Goal: Task Accomplishment & Management: Manage account settings

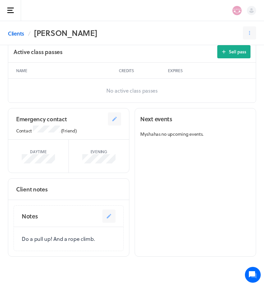
scroll to position [321, 0]
click at [17, 35] on link "Clients" at bounding box center [16, 34] width 16 height 8
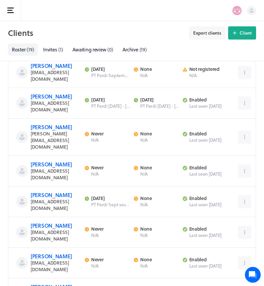
scroll to position [367, 0]
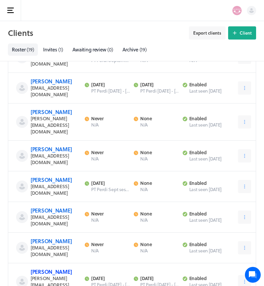
click at [44, 268] on link "[PERSON_NAME]" at bounding box center [51, 272] width 41 height 8
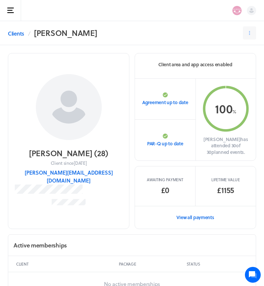
scroll to position [2, 0]
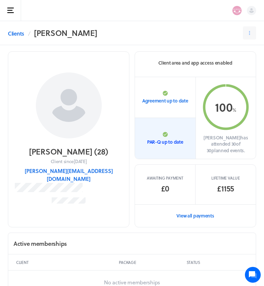
click at [156, 139] on p "PAR-Q up to date" at bounding box center [165, 142] width 36 height 7
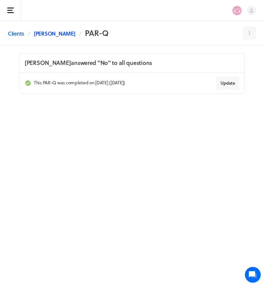
click at [43, 33] on link "[PERSON_NAME]" at bounding box center [54, 34] width 41 height 8
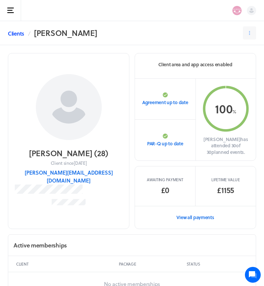
click at [12, 32] on link "Clients" at bounding box center [16, 34] width 16 height 8
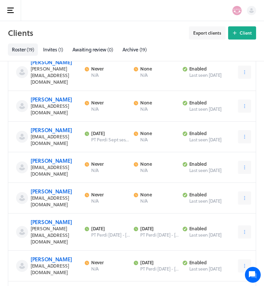
scroll to position [415, 0]
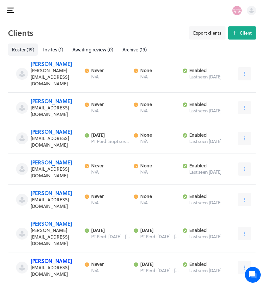
click at [48, 257] on link "[PERSON_NAME]" at bounding box center [51, 261] width 41 height 8
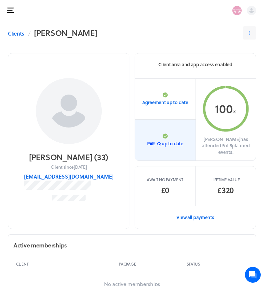
click at [166, 140] on p "PAR-Q up to date" at bounding box center [165, 143] width 36 height 7
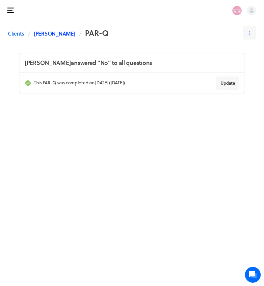
click at [66, 33] on link "[PERSON_NAME]" at bounding box center [54, 34] width 41 height 8
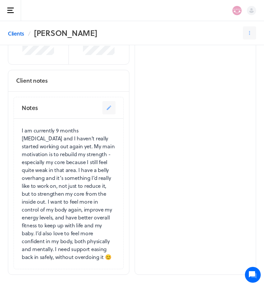
scroll to position [443, 0]
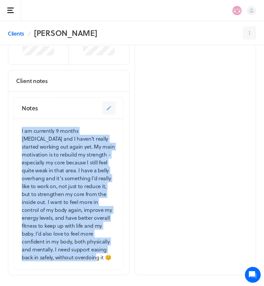
drag, startPoint x: 22, startPoint y: 117, endPoint x: 103, endPoint y: 235, distance: 142.2
click at [103, 235] on p "I am currently 9 months postpartum and I haven’t really started working out aga…" at bounding box center [69, 194] width 94 height 134
copy p "I am currently 9 months postpartum and I haven’t really started working out aga…"
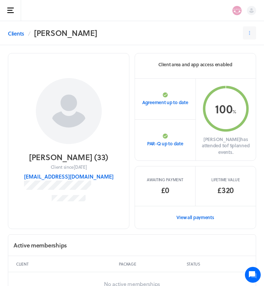
scroll to position [0, 0]
click at [15, 32] on link "Clients" at bounding box center [16, 34] width 16 height 8
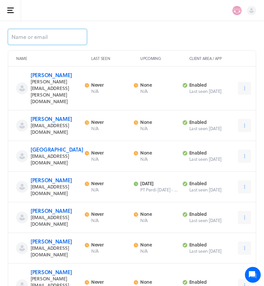
click at [15, 32] on input at bounding box center [47, 37] width 79 height 16
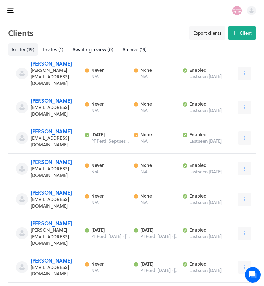
scroll to position [415, 0]
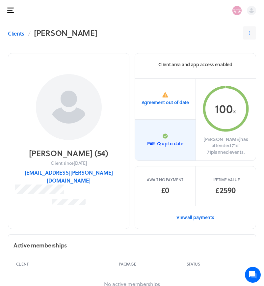
click at [182, 149] on link "PAR-Q up to date" at bounding box center [165, 140] width 61 height 41
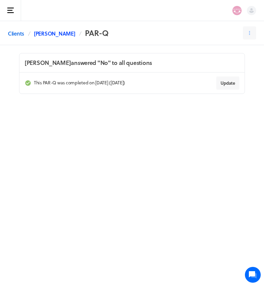
click at [55, 35] on link "[PERSON_NAME]" at bounding box center [54, 34] width 41 height 8
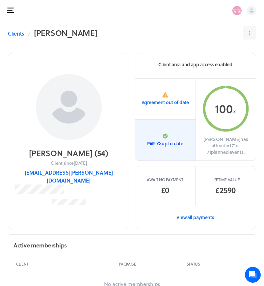
click at [170, 140] on p "PAR-Q up to date" at bounding box center [165, 143] width 36 height 7
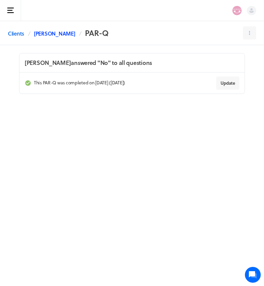
click at [51, 34] on link "[PERSON_NAME]" at bounding box center [54, 34] width 41 height 8
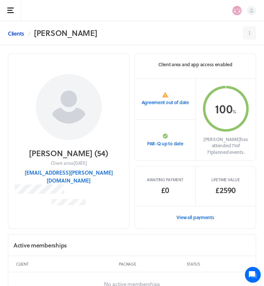
click at [17, 33] on link "Clients" at bounding box center [16, 34] width 16 height 8
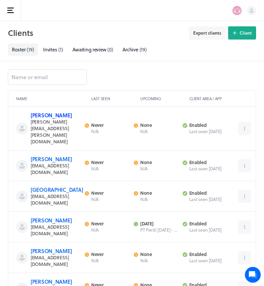
click at [40, 118] on link "[PERSON_NAME]" at bounding box center [51, 115] width 41 height 8
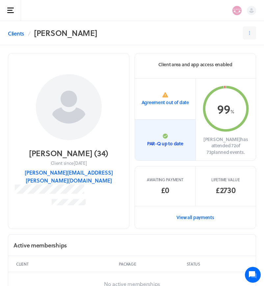
click at [161, 140] on p "PAR-Q up to date" at bounding box center [165, 143] width 36 height 7
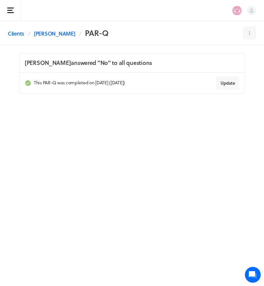
click at [53, 40] on header "Clients Alex Rowson PAR-Q" at bounding box center [132, 33] width 264 height 24
click at [52, 35] on link "[PERSON_NAME]" at bounding box center [54, 34] width 41 height 8
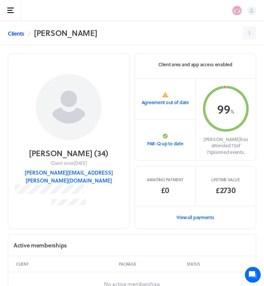
click at [16, 33] on link "Clients" at bounding box center [16, 34] width 16 height 8
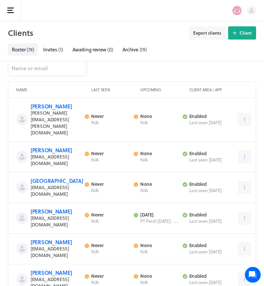
scroll to position [13, 0]
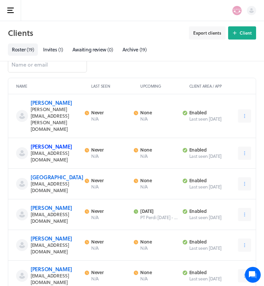
click at [50, 143] on link "[PERSON_NAME]" at bounding box center [51, 147] width 41 height 8
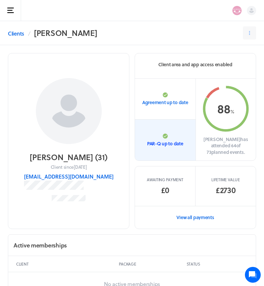
click at [157, 140] on p "PAR-Q up to date" at bounding box center [165, 143] width 36 height 7
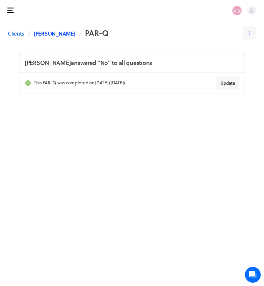
click at [34, 31] on link "[PERSON_NAME]" at bounding box center [54, 34] width 41 height 8
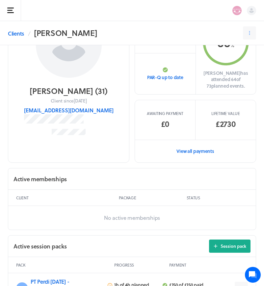
scroll to position [119, 0]
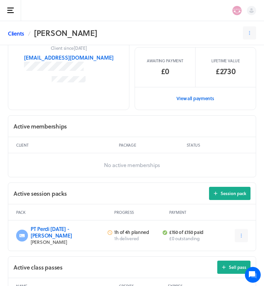
click at [18, 32] on link "Clients" at bounding box center [16, 34] width 16 height 8
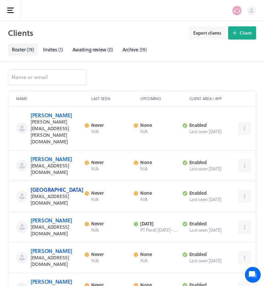
click at [38, 186] on link "[GEOGRAPHIC_DATA]" at bounding box center [57, 190] width 52 height 8
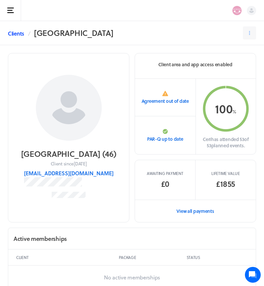
click at [16, 35] on link "Clients" at bounding box center [16, 34] width 16 height 8
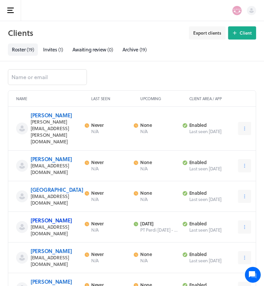
click at [51, 217] on link "[PERSON_NAME]" at bounding box center [51, 221] width 41 height 8
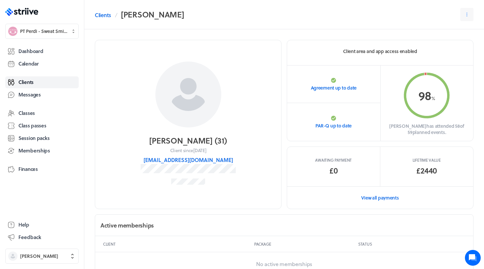
scroll to position [109, 0]
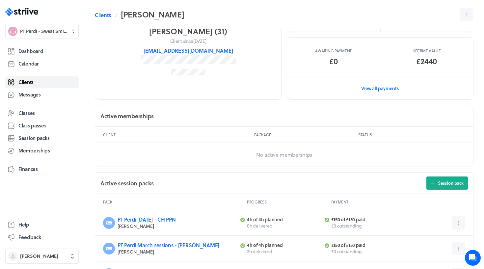
click at [23, 78] on link "Clients" at bounding box center [41, 82] width 73 height 12
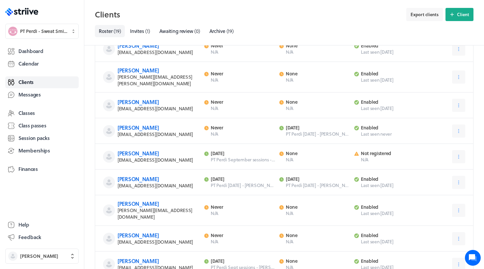
scroll to position [195, 0]
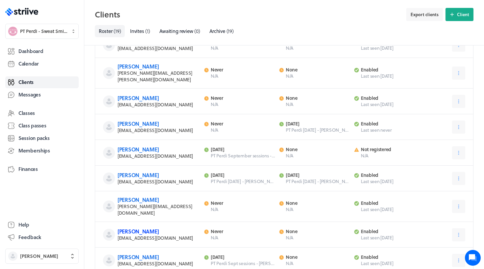
click at [129, 228] on link "[PERSON_NAME]" at bounding box center [138, 232] width 41 height 8
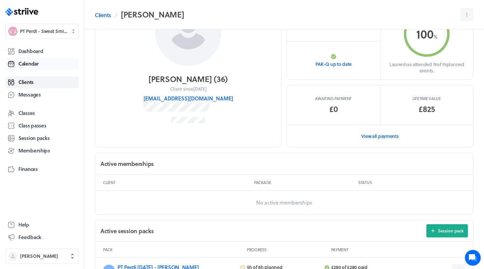
click at [32, 66] on span "Calendar" at bounding box center [28, 63] width 20 height 7
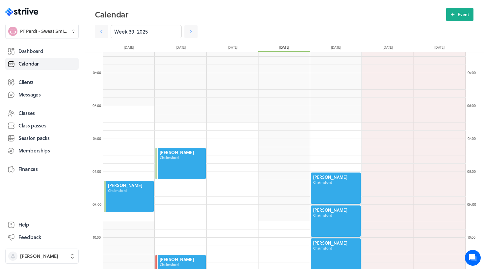
scroll to position [86, 0]
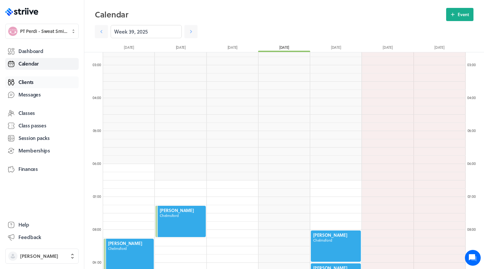
click at [23, 83] on span "Clients" at bounding box center [25, 82] width 15 height 7
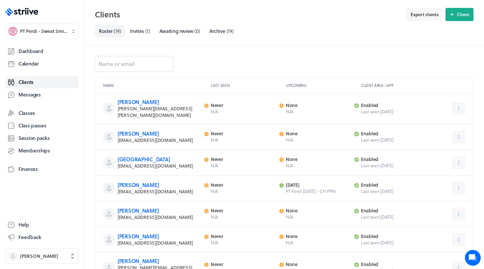
scroll to position [160, 0]
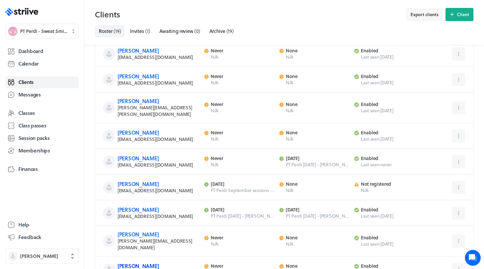
click at [124, 262] on link "[PERSON_NAME]" at bounding box center [138, 266] width 41 height 8
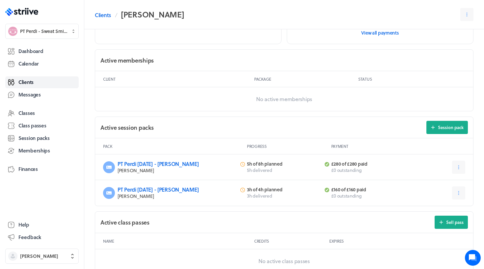
scroll to position [170, 0]
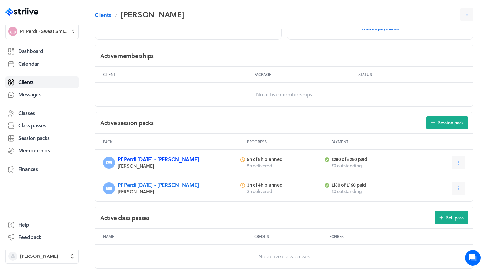
click at [143, 158] on link "PT Perdi [DATE] - [PERSON_NAME]" at bounding box center [158, 160] width 81 height 8
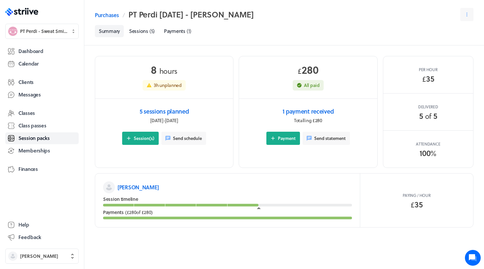
click at [137, 22] on div "Purchases PT Perdi Aug 25 - Lauren H Select a tab Summary Sessions (5) Payments…" at bounding box center [284, 22] width 400 height 29
click at [137, 35] on link "Sessions ( 5 )" at bounding box center [142, 31] width 34 height 12
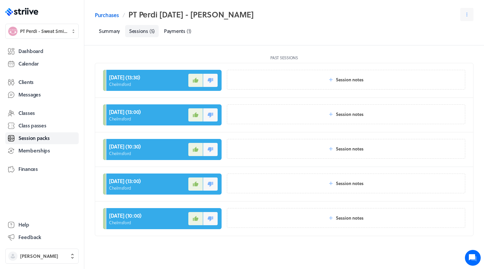
scroll to position [4, 0]
click at [109, 33] on link "Summary" at bounding box center [109, 31] width 29 height 12
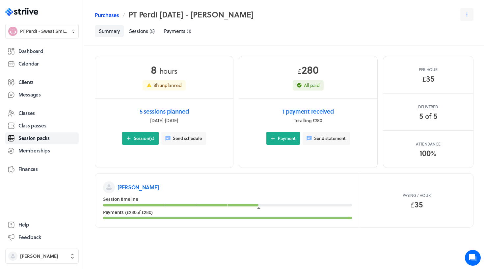
click at [112, 16] on link "Purchases" at bounding box center [107, 15] width 24 height 8
click at [135, 187] on p "[PERSON_NAME]" at bounding box center [138, 188] width 41 height 8
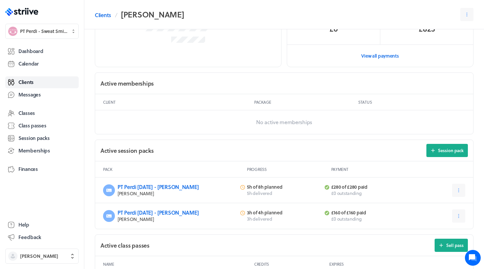
scroll to position [169, 0]
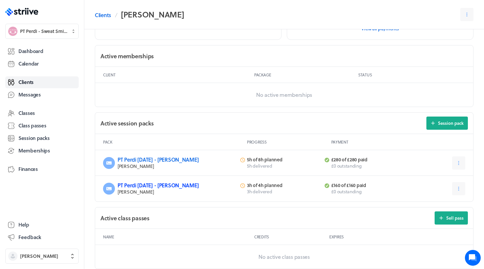
click at [162, 187] on link "PT Perdi [DATE] - [PERSON_NAME]" at bounding box center [158, 186] width 81 height 8
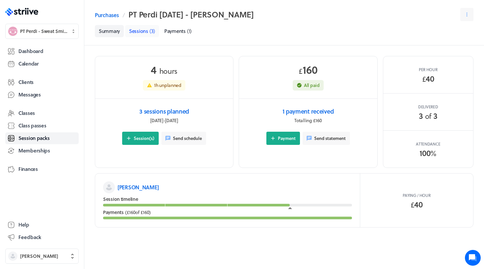
click at [136, 32] on span "Sessions" at bounding box center [138, 30] width 19 height 7
click at [177, 31] on span "Payments" at bounding box center [174, 30] width 21 height 7
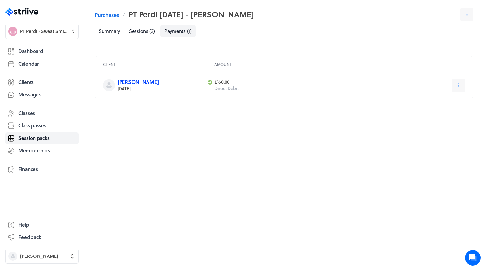
click at [133, 83] on link "[PERSON_NAME]" at bounding box center [138, 82] width 41 height 8
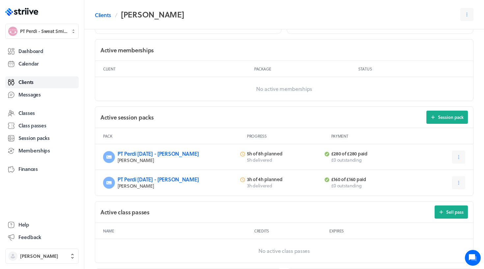
scroll to position [177, 0]
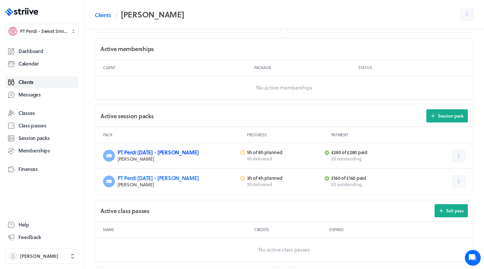
click at [164, 151] on link "PT Perdi [DATE] - [PERSON_NAME]" at bounding box center [158, 153] width 81 height 8
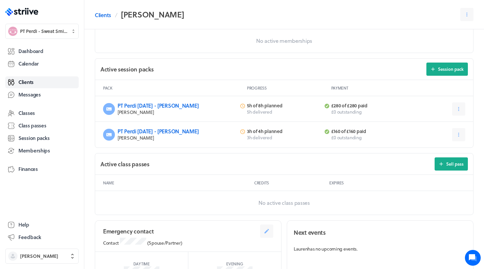
scroll to position [270, 0]
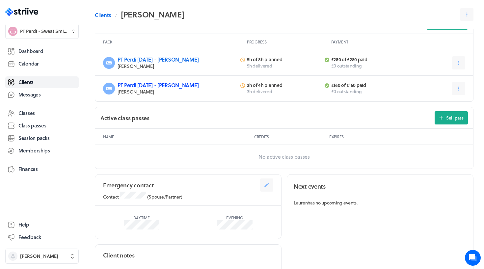
click at [138, 83] on link "PT Perdi [DATE] - [PERSON_NAME]" at bounding box center [158, 85] width 81 height 8
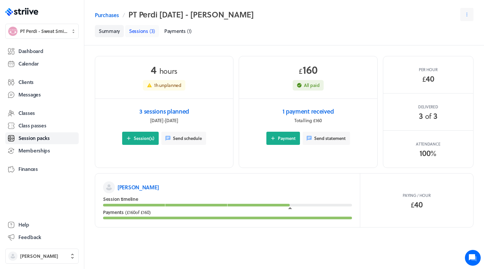
click at [147, 36] on link "Sessions ( 3 )" at bounding box center [142, 31] width 34 height 12
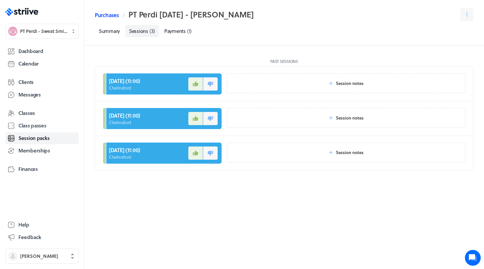
click at [109, 14] on link "Purchases" at bounding box center [107, 15] width 24 height 8
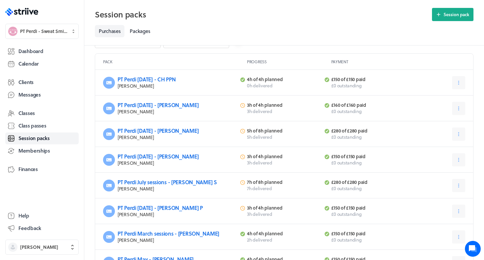
scroll to position [27, 0]
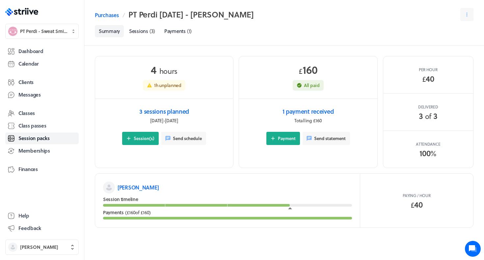
click at [133, 187] on p "[PERSON_NAME]" at bounding box center [138, 188] width 41 height 8
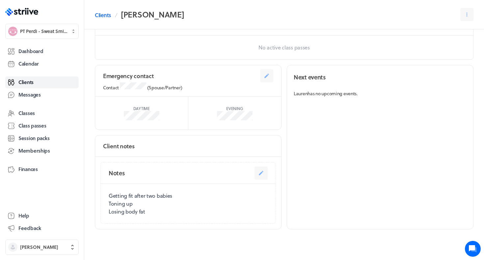
scroll to position [378, 0]
drag, startPoint x: 147, startPoint y: 207, endPoint x: 105, endPoint y: 196, distance: 43.6
click at [105, 196] on div "Getting fit after two babies Toning up Losing body fat" at bounding box center [188, 205] width 175 height 40
copy p "Getting fit after two babies Toning up Losing body fat"
click at [32, 85] on span "Clients" at bounding box center [25, 82] width 15 height 7
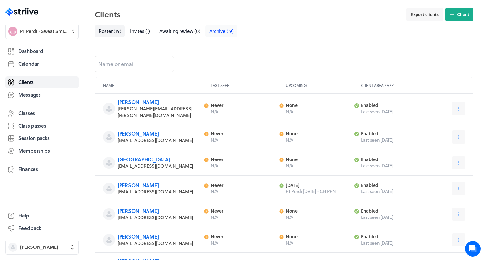
click at [216, 26] on link "Archive ( 19 )" at bounding box center [222, 31] width 32 height 12
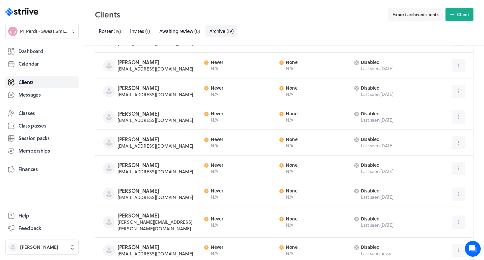
scroll to position [70, 0]
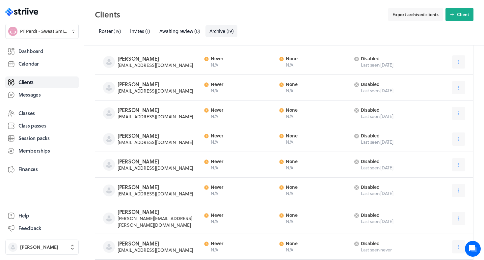
click at [134, 134] on h3 "[PERSON_NAME]" at bounding box center [159, 135] width 83 height 7
click at [118, 137] on h3 "[PERSON_NAME]" at bounding box center [159, 135] width 83 height 7
click at [129, 137] on h3 "[PERSON_NAME]" at bounding box center [159, 135] width 83 height 7
click at [264, 140] on icon at bounding box center [459, 139] width 6 height 6
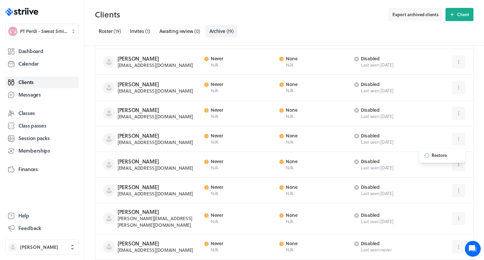
click at [264, 137] on div "Client area disabled Last seen 189 days ago" at bounding box center [397, 139] width 73 height 13
click at [144, 136] on h3 "[PERSON_NAME]" at bounding box center [159, 135] width 83 height 7
click at [264, 113] on icon at bounding box center [459, 113] width 6 height 6
click at [264, 129] on span "Restore" at bounding box center [439, 130] width 15 height 6
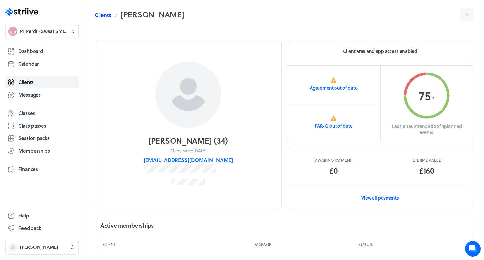
click at [108, 15] on link "Clients" at bounding box center [103, 15] width 16 height 8
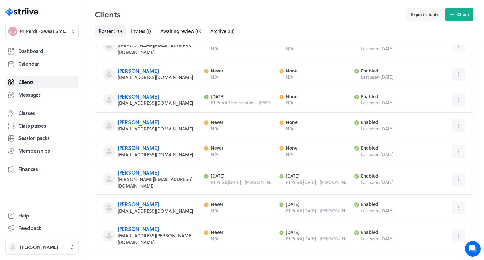
scroll to position [381, 0]
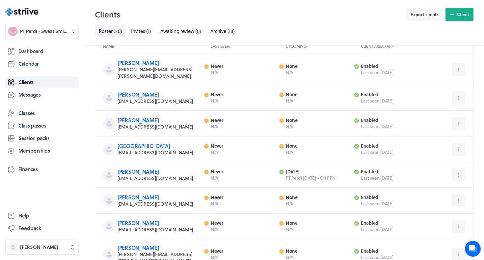
click at [466, 123] on div "[PERSON_NAME] [EMAIL_ADDRESS][DOMAIN_NAME] Last activity Never N/A Next activit…" at bounding box center [284, 124] width 378 height 26
click at [461, 121] on icon at bounding box center [459, 124] width 6 height 6
click at [434, 172] on span "Archive" at bounding box center [438, 175] width 15 height 6
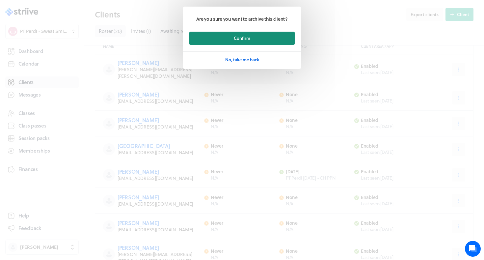
click at [234, 40] on span "Confirm" at bounding box center [242, 38] width 16 height 6
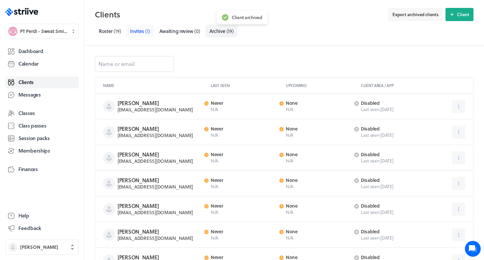
click at [141, 34] on span "Invites" at bounding box center [137, 30] width 14 height 7
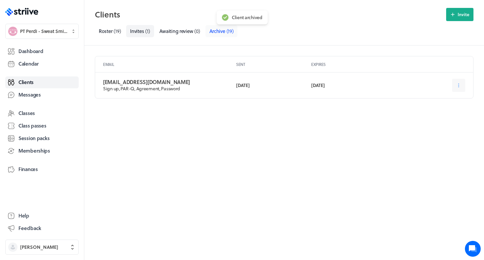
click at [219, 34] on span "Archive" at bounding box center [218, 30] width 16 height 7
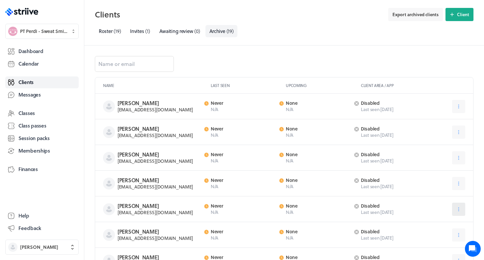
click at [464, 212] on button at bounding box center [459, 209] width 13 height 13
click at [450, 226] on button "Restore" at bounding box center [443, 226] width 44 height 12
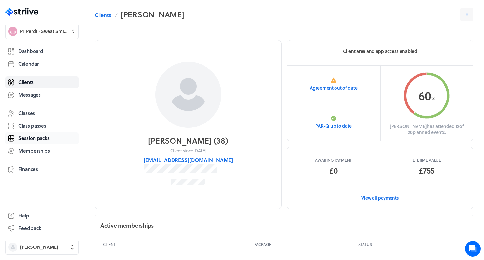
click at [35, 138] on span "Session packs" at bounding box center [33, 138] width 31 height 7
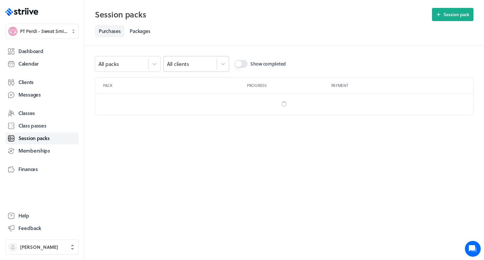
click at [190, 63] on div "All clients" at bounding box center [190, 64] width 53 height 9
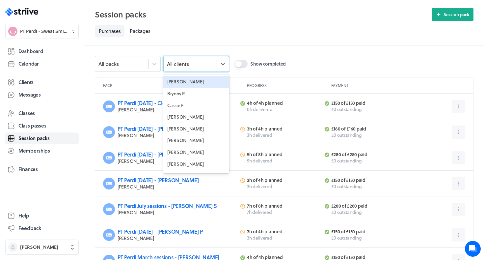
scroll to position [80, 0]
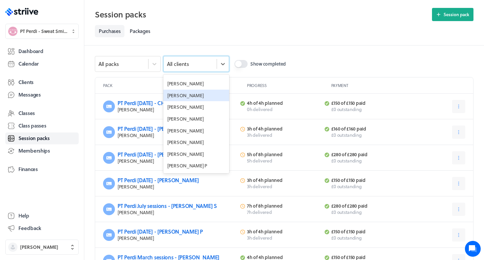
click at [179, 98] on div "[PERSON_NAME]" at bounding box center [196, 96] width 66 height 12
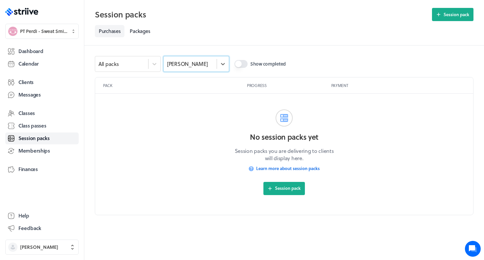
click at [243, 64] on button "Show completed" at bounding box center [241, 64] width 13 height 8
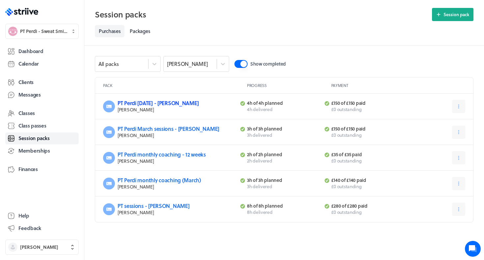
click at [155, 102] on link "PT Perdi [DATE] - [PERSON_NAME]" at bounding box center [158, 103] width 81 height 8
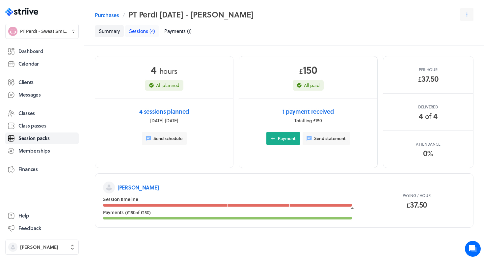
click at [149, 37] on link "Sessions ( 4 )" at bounding box center [142, 31] width 34 height 12
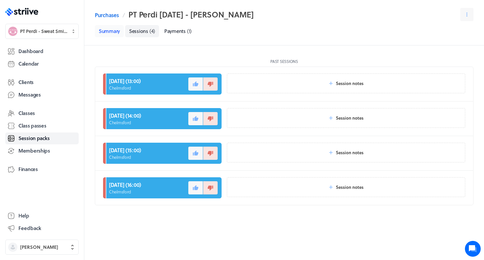
click at [108, 34] on link "Summary" at bounding box center [109, 31] width 29 height 12
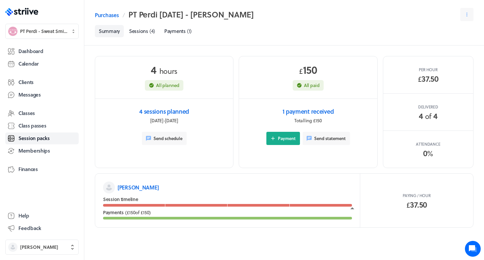
click at [133, 186] on p "[PERSON_NAME]" at bounding box center [138, 188] width 41 height 8
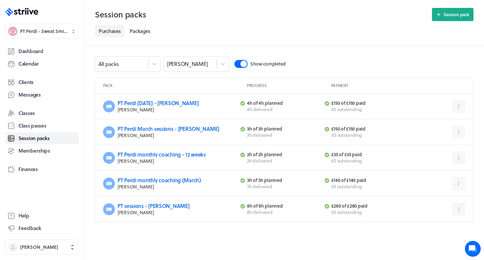
click at [274, 129] on p "3h of 3h planned" at bounding box center [284, 129] width 74 height 6
click at [194, 127] on link "PT Perdi March sessions - [PERSON_NAME]" at bounding box center [169, 129] width 102 height 8
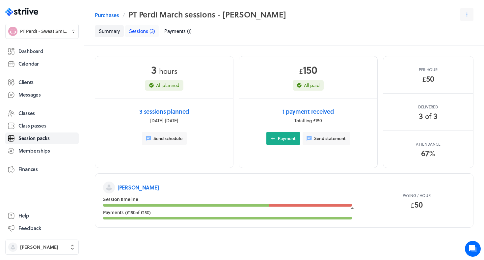
click at [145, 31] on span "Sessions" at bounding box center [138, 30] width 19 height 7
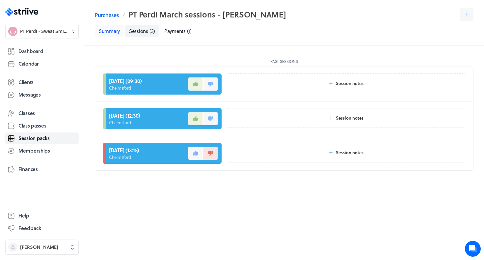
click at [113, 26] on link "Summary" at bounding box center [109, 31] width 29 height 12
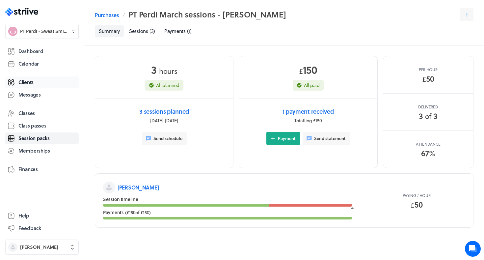
click at [24, 83] on span "Clients" at bounding box center [25, 82] width 15 height 7
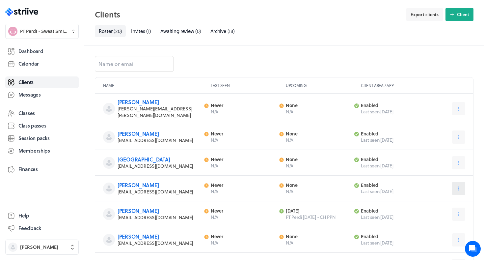
click at [458, 186] on icon at bounding box center [459, 189] width 6 height 6
click at [437, 240] on button "Archive" at bounding box center [442, 241] width 44 height 12
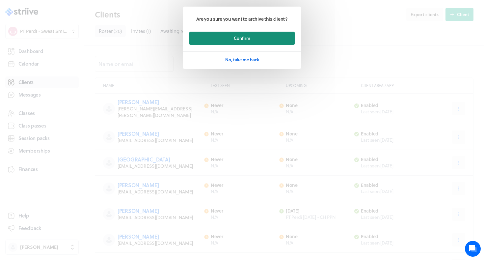
click at [279, 40] on button "Confirm" at bounding box center [242, 38] width 105 height 13
